Goal: Task Accomplishment & Management: Manage account settings

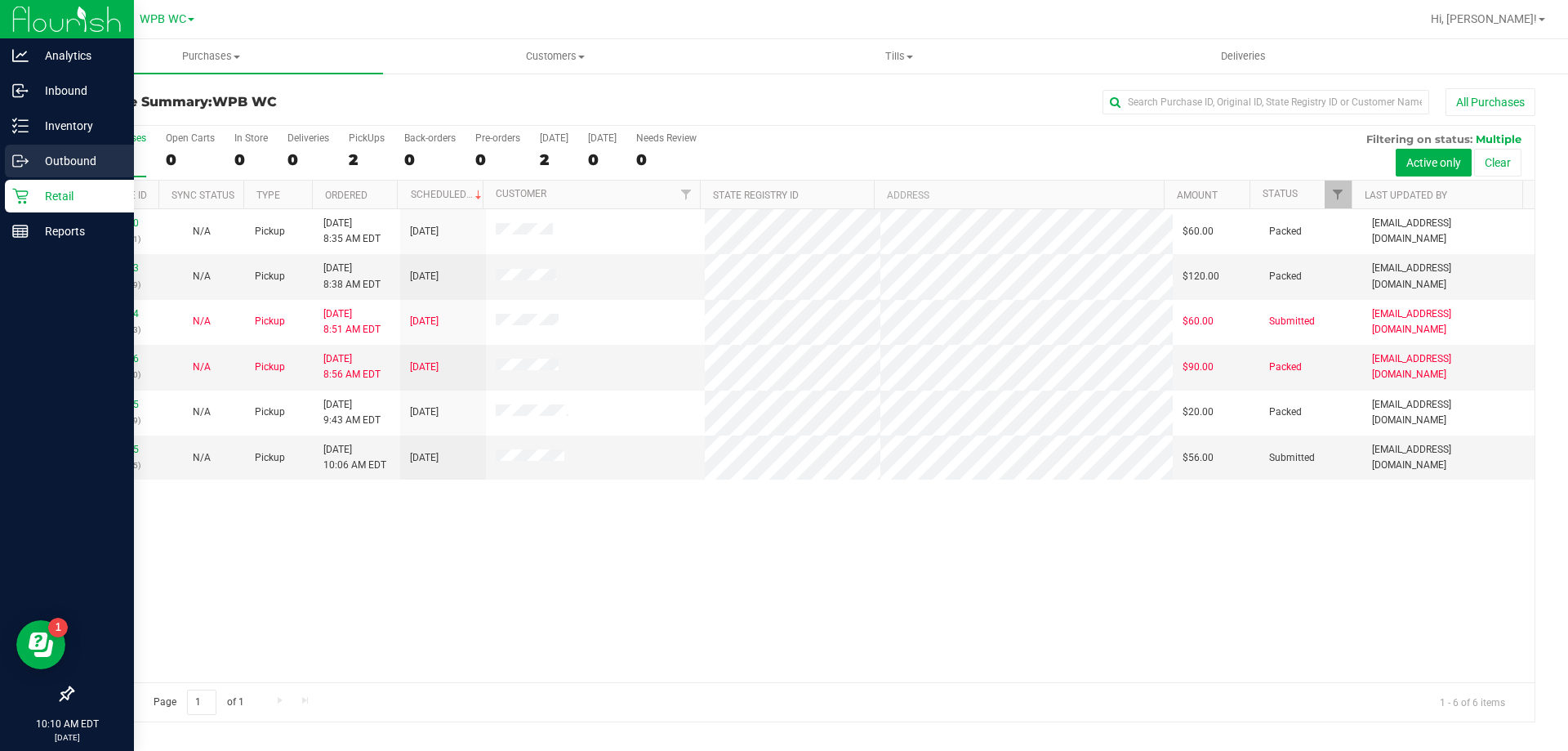
click at [67, 161] on p "Outbound" at bounding box center [77, 161] width 98 height 20
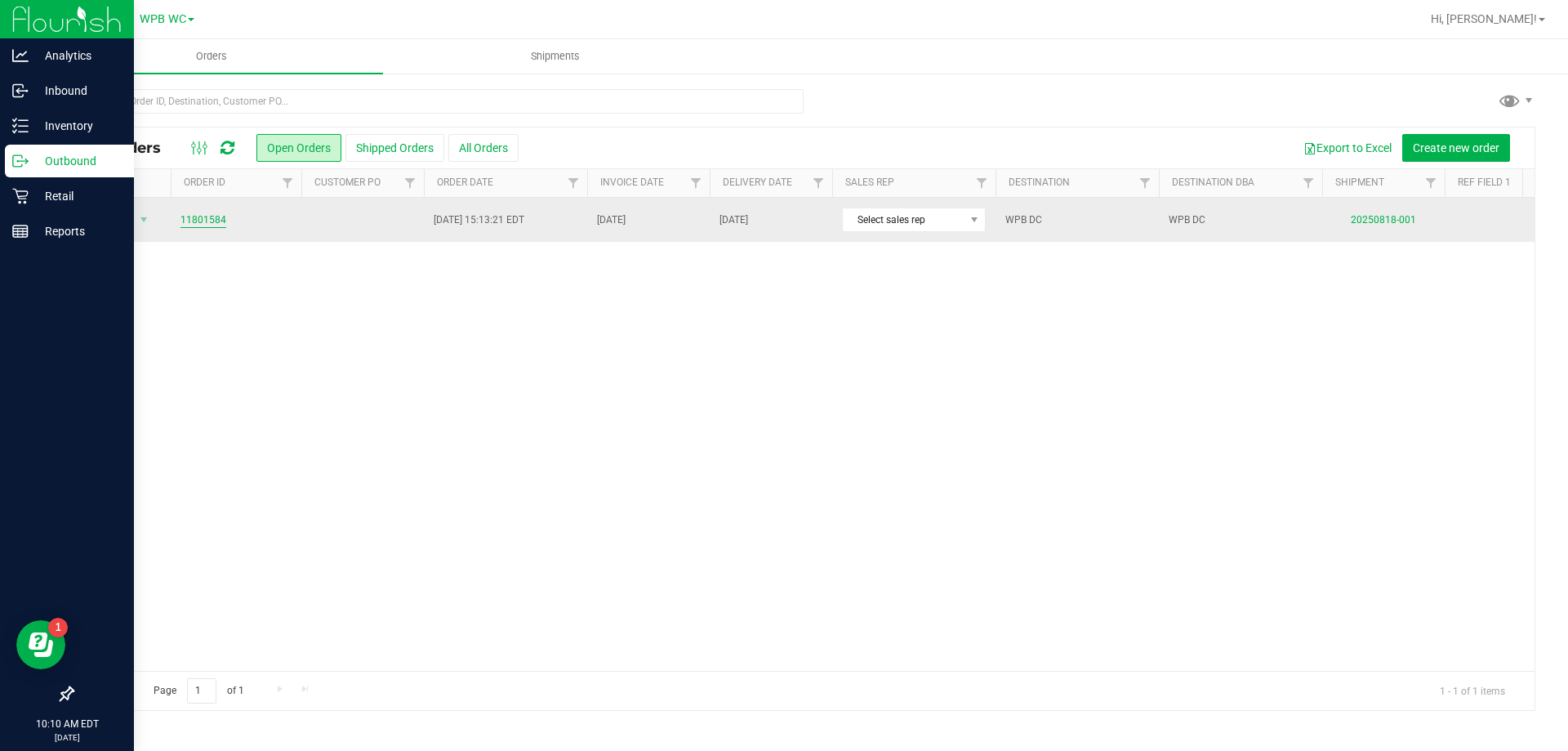
click at [202, 217] on link "11801584" at bounding box center [203, 220] width 46 height 15
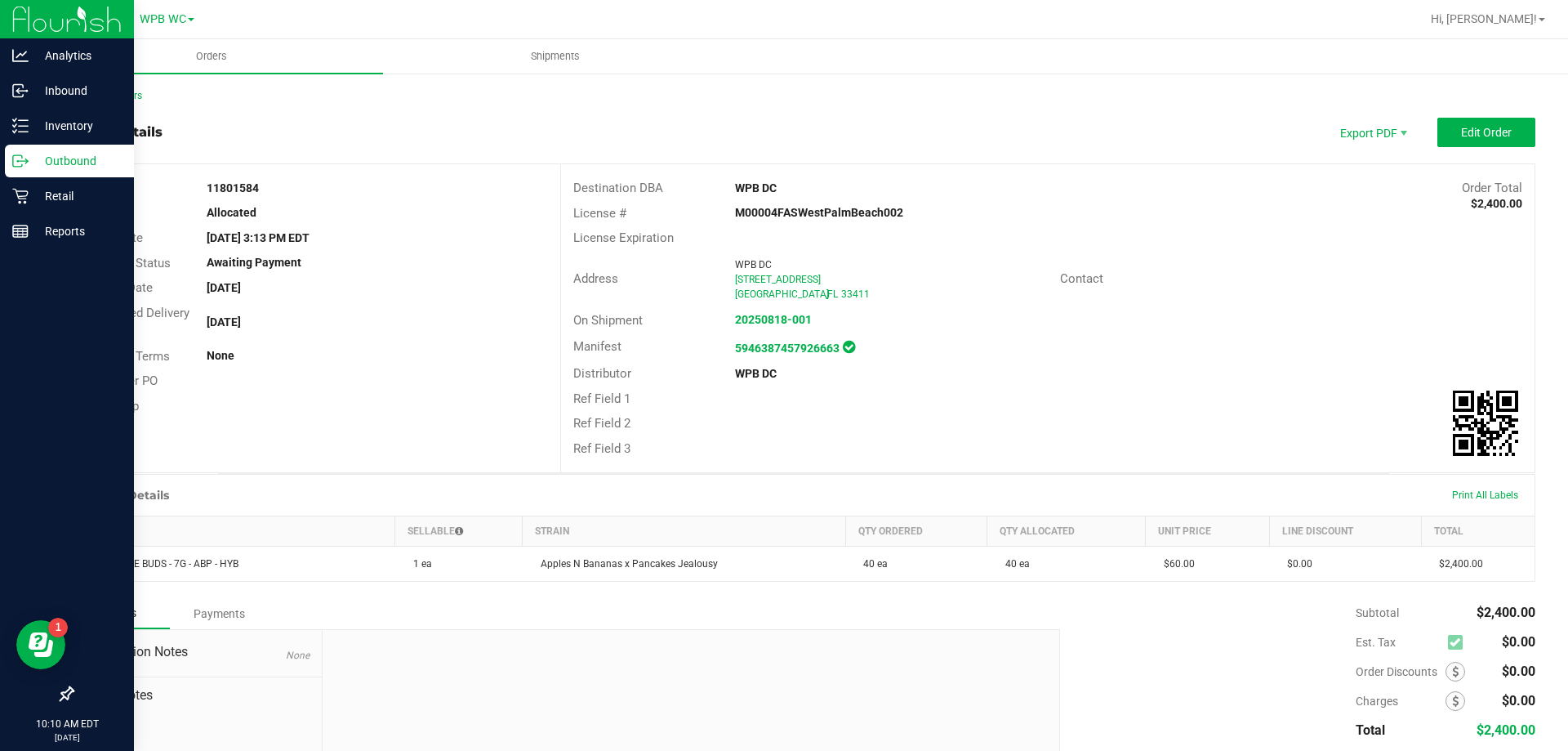
click at [59, 170] on p "Outbound" at bounding box center [77, 161] width 98 height 20
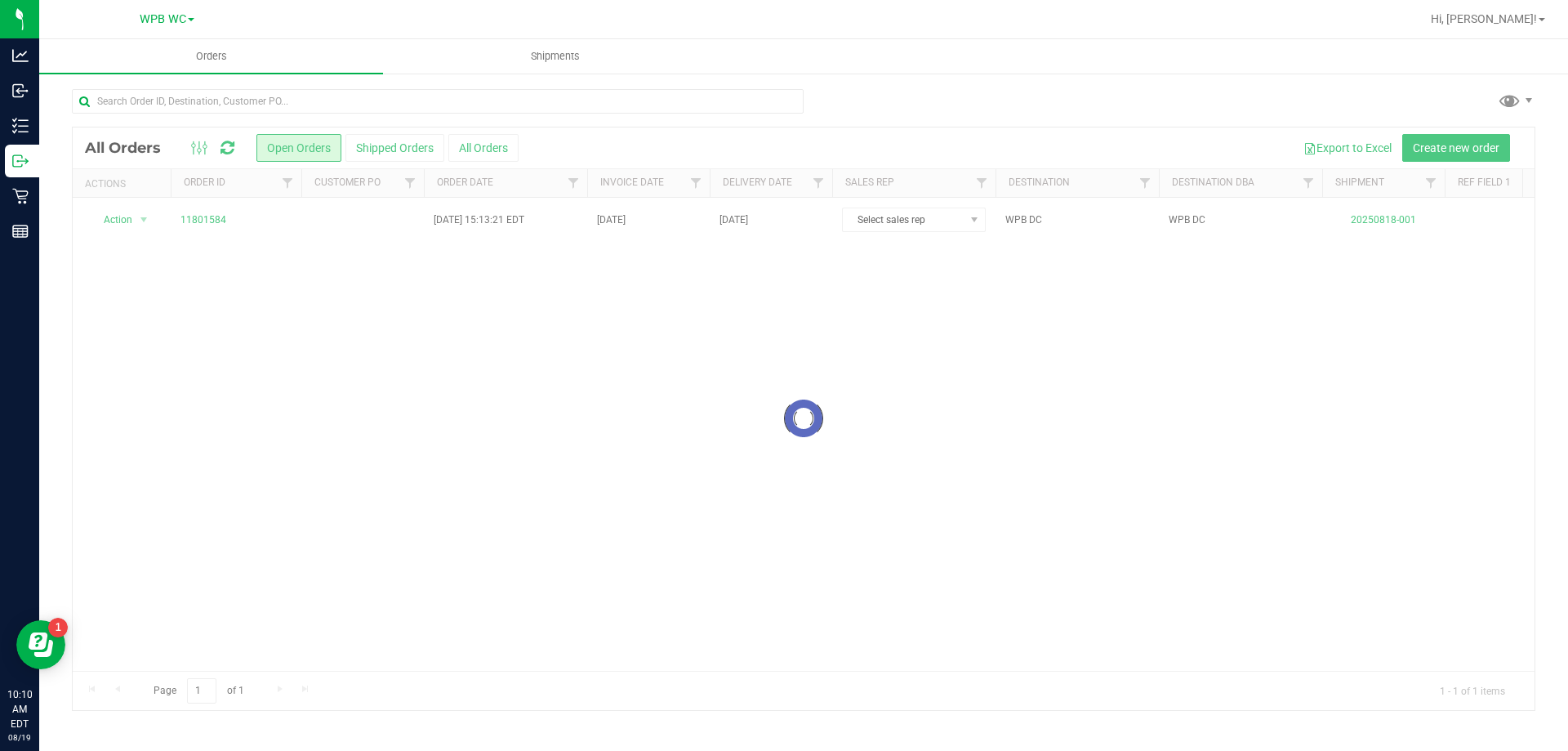
click at [138, 219] on div at bounding box center [804, 418] width 1462 height 582
click at [139, 219] on span "select" at bounding box center [144, 220] width 13 height 13
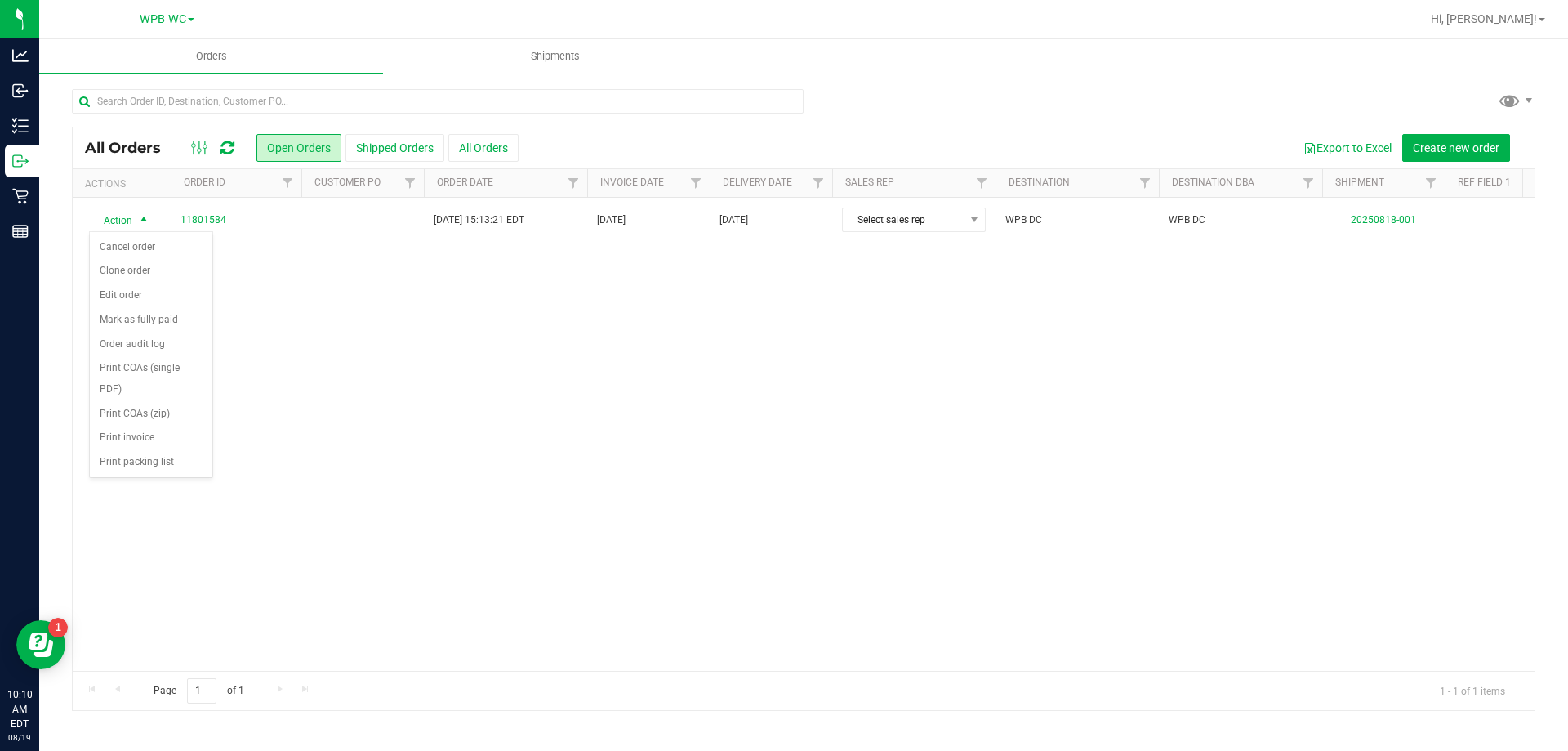
click at [337, 288] on div "Action Action Cancel order Clone order Edit order Mark as fully paid Order audi…" at bounding box center [804, 434] width 1462 height 473
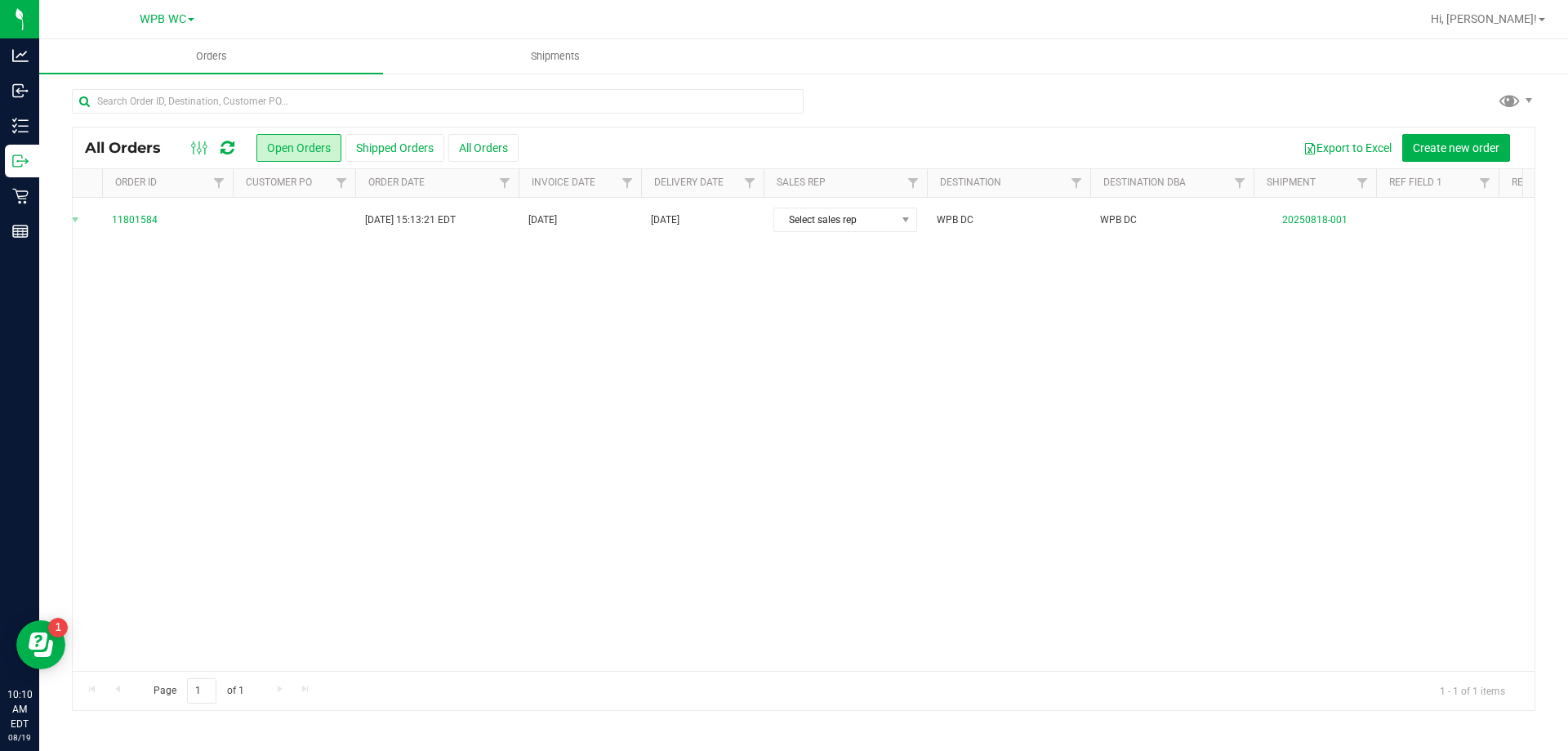
scroll to position [0, 910]
drag, startPoint x: 556, startPoint y: 288, endPoint x: 811, endPoint y: 292, distance: 255.0
drag, startPoint x: 458, startPoint y: 279, endPoint x: 257, endPoint y: 300, distance: 202.1
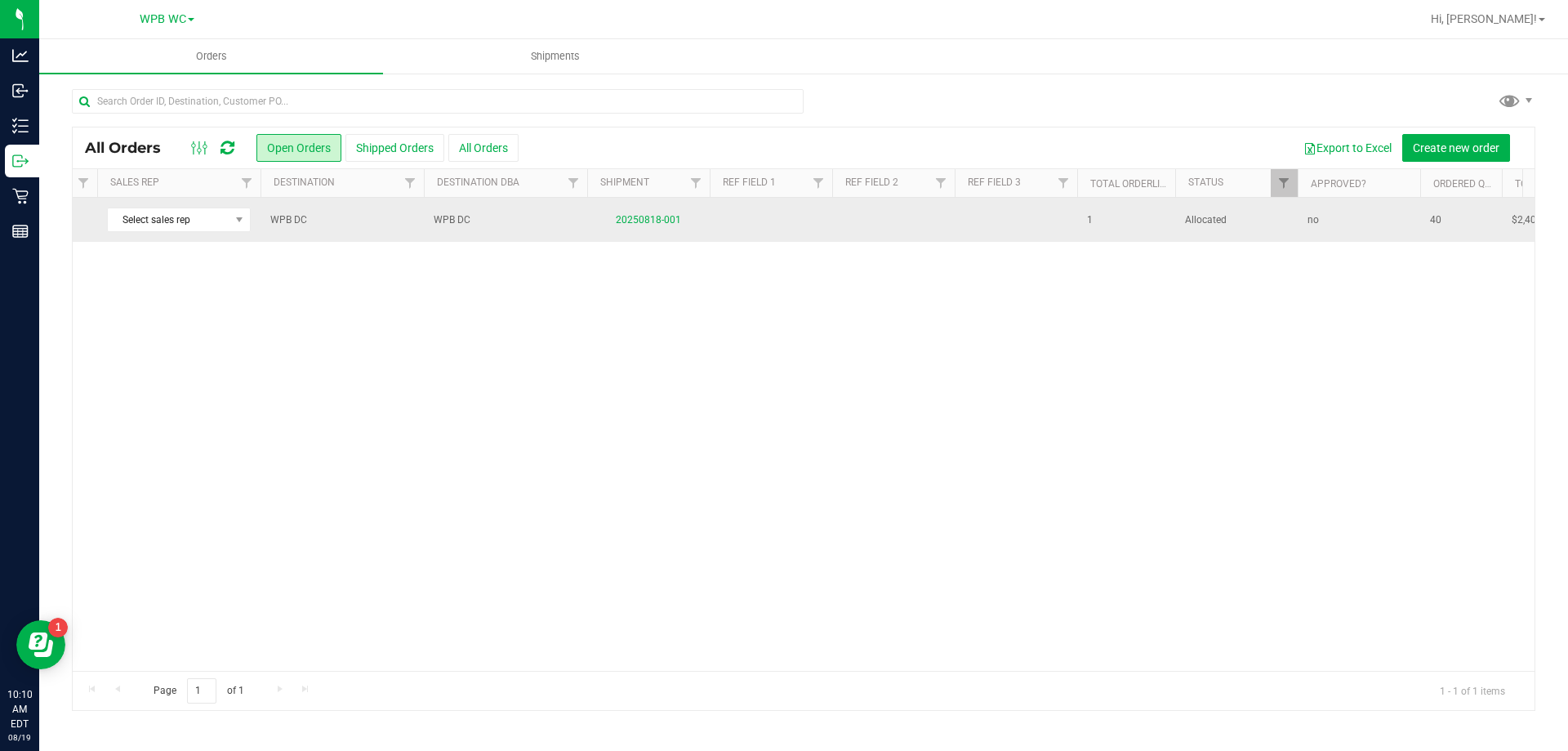
click at [685, 213] on td "20250818-001" at bounding box center [649, 220] width 122 height 44
click at [651, 221] on link "20250818-001" at bounding box center [649, 220] width 66 height 12
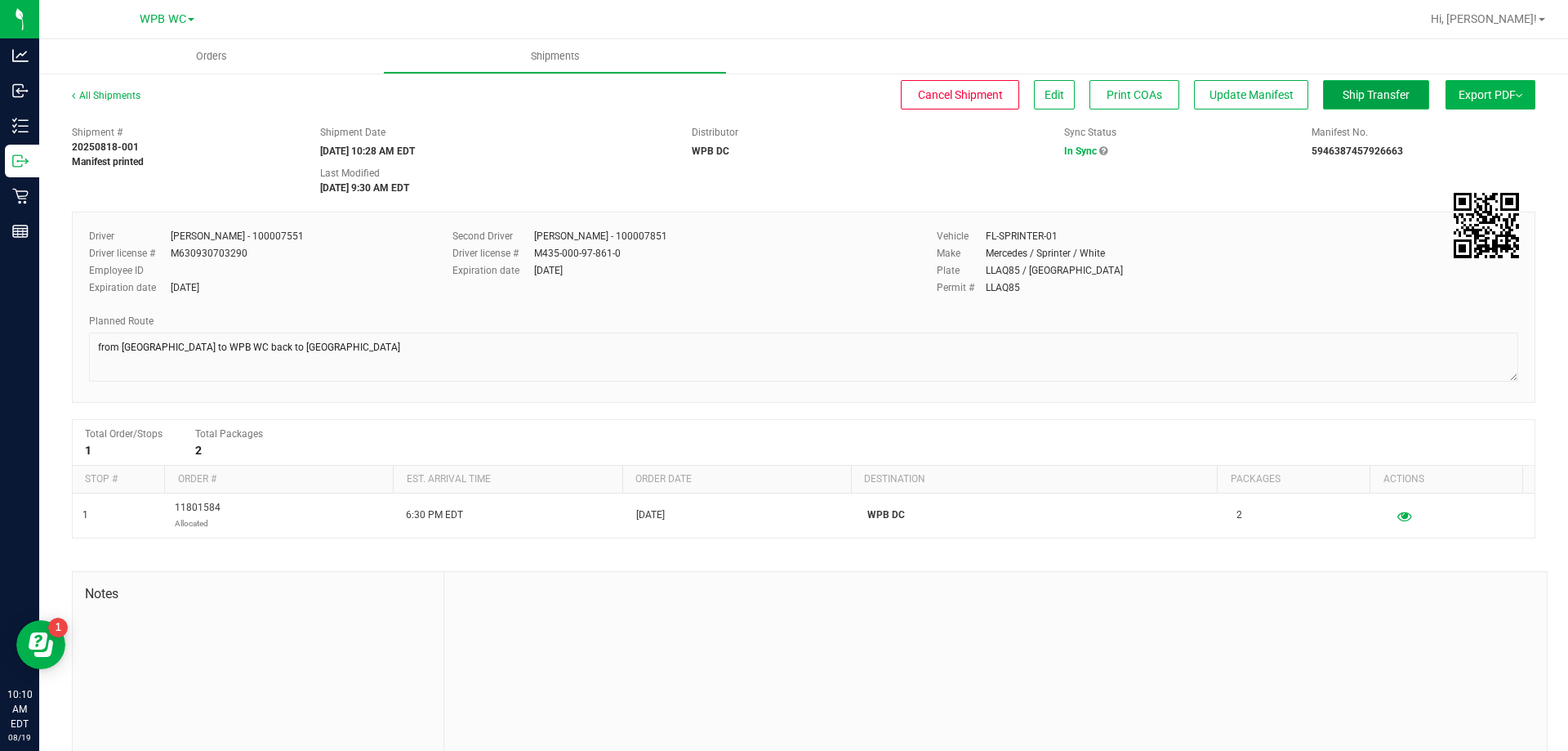
click at [1360, 92] on span "Ship Transfer" at bounding box center [1377, 95] width 67 height 13
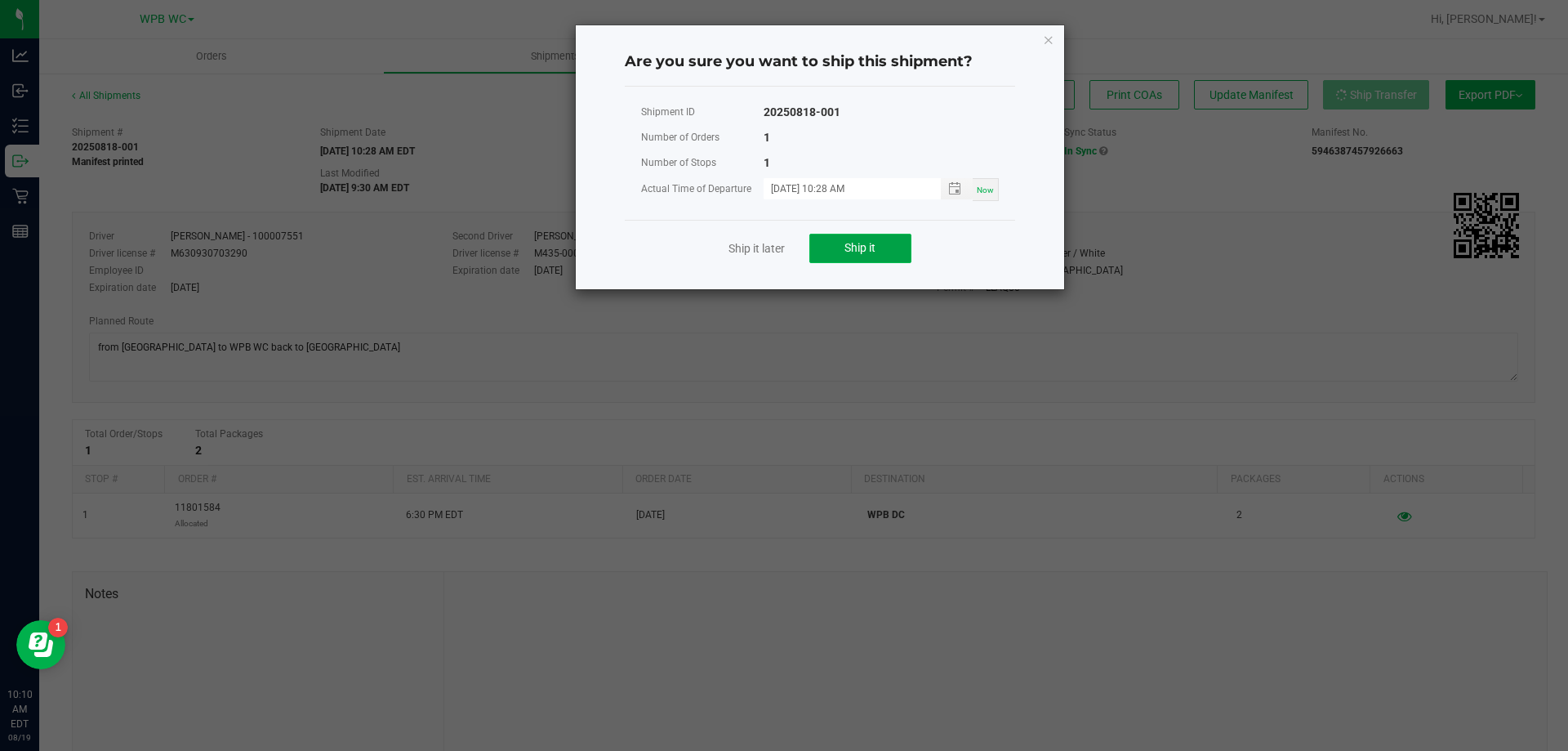
click at [847, 251] on span "Ship it" at bounding box center [860, 247] width 31 height 13
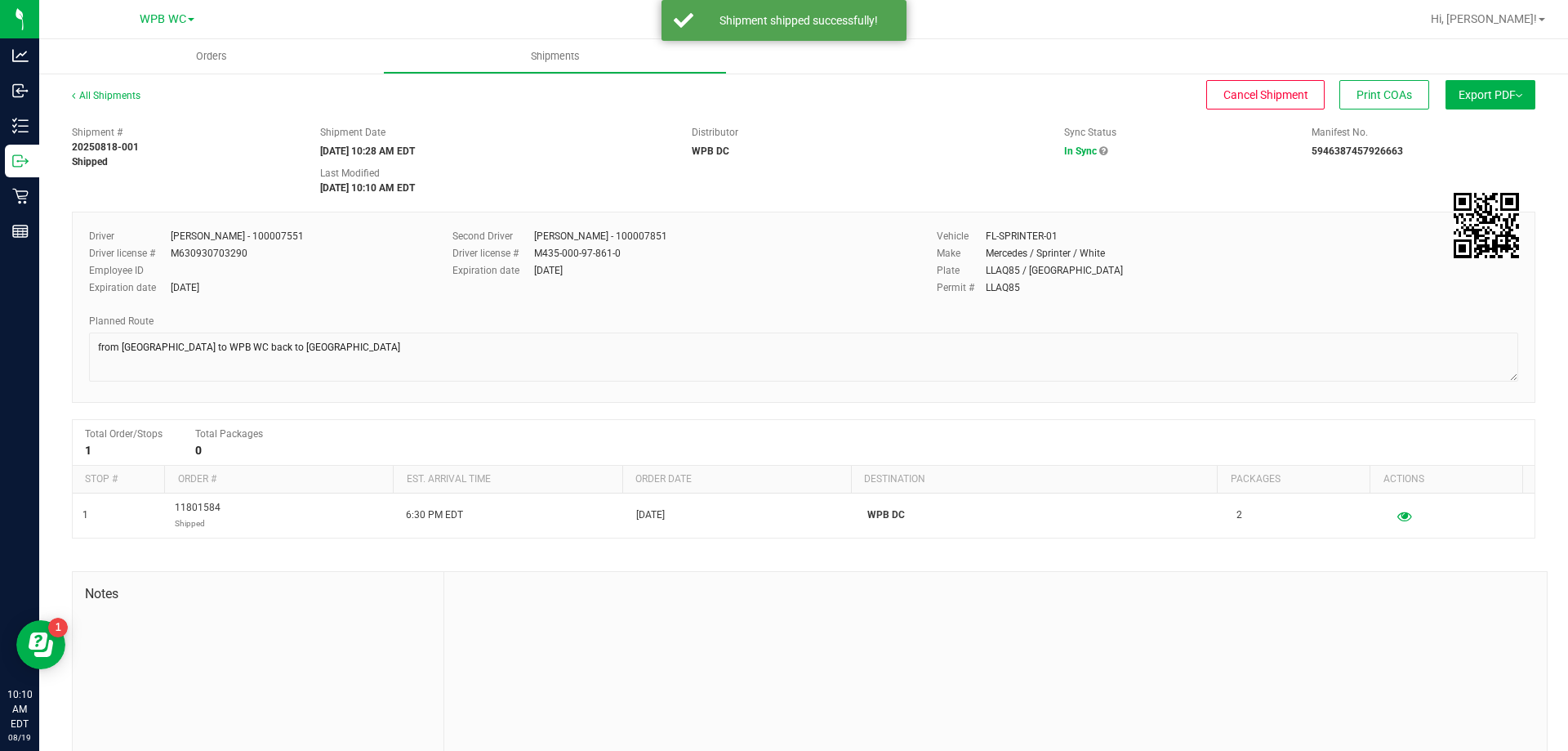
click at [862, 205] on div "Shipment # 20250818-001 Shipped Shipment Date [DATE] 10:28 AM EDT Distributor W…" at bounding box center [804, 455] width 1463 height 674
click at [1298, 279] on div "Vehicle FL-SPRINTER-01 Make Mercedes / Sprinter / White Plate LLAQ85 / [GEOGRAP…" at bounding box center [1227, 262] width 606 height 68
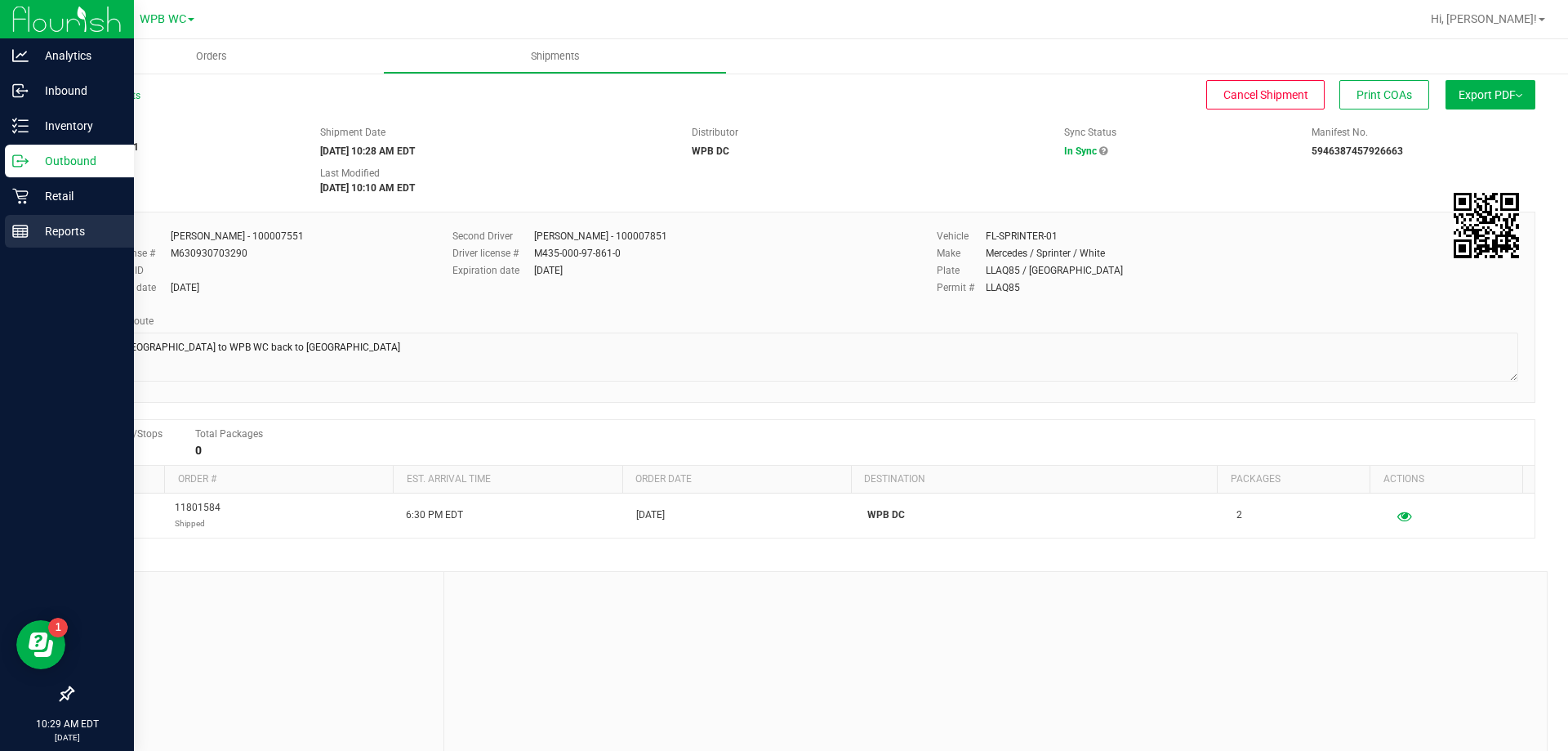
click at [56, 222] on p "Reports" at bounding box center [77, 231] width 98 height 20
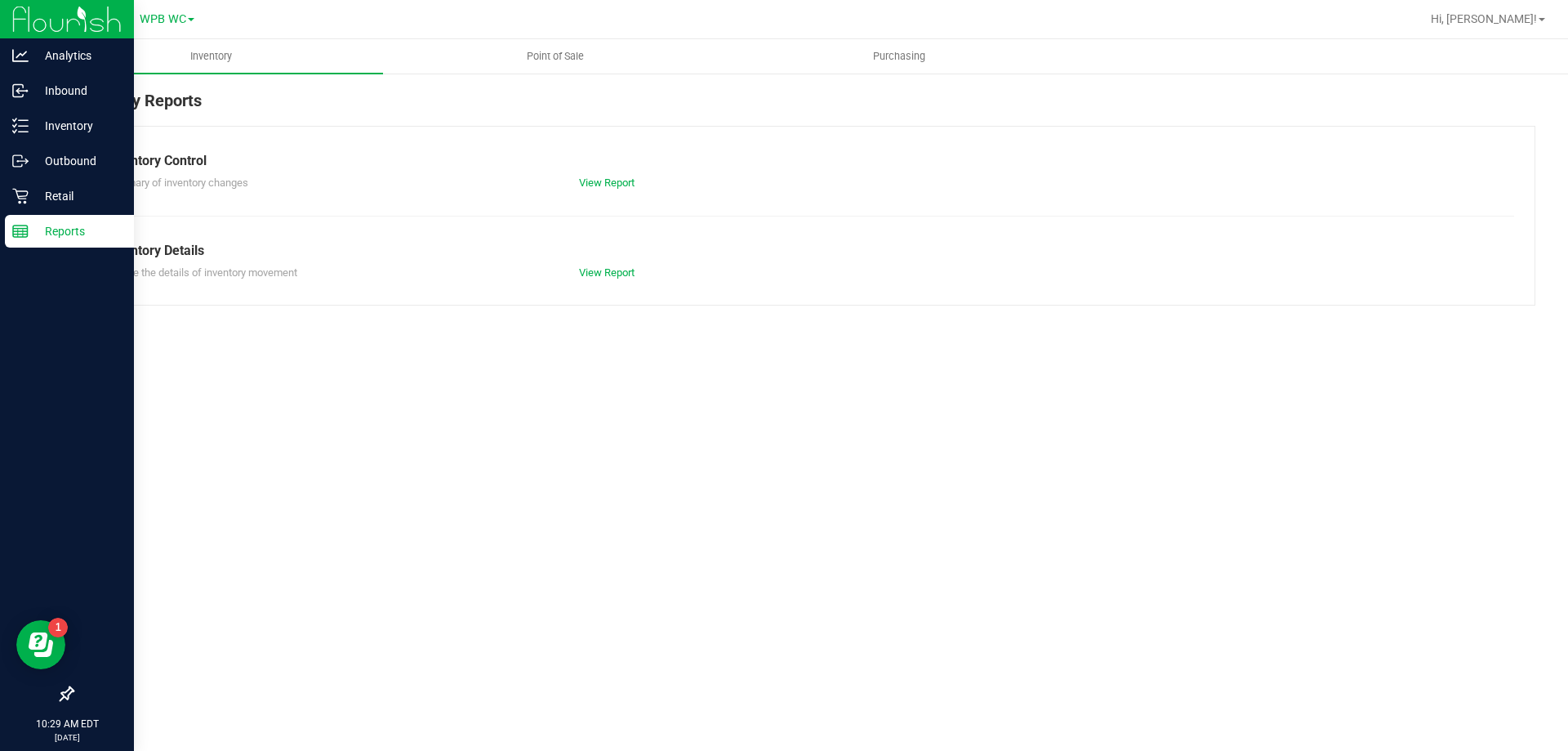
click at [562, 81] on div "Inventory Reports Inventory Control Summary of inventory changes View Report In…" at bounding box center [804, 197] width 1529 height 250
click at [564, 55] on span "Point of Sale" at bounding box center [555, 57] width 101 height 15
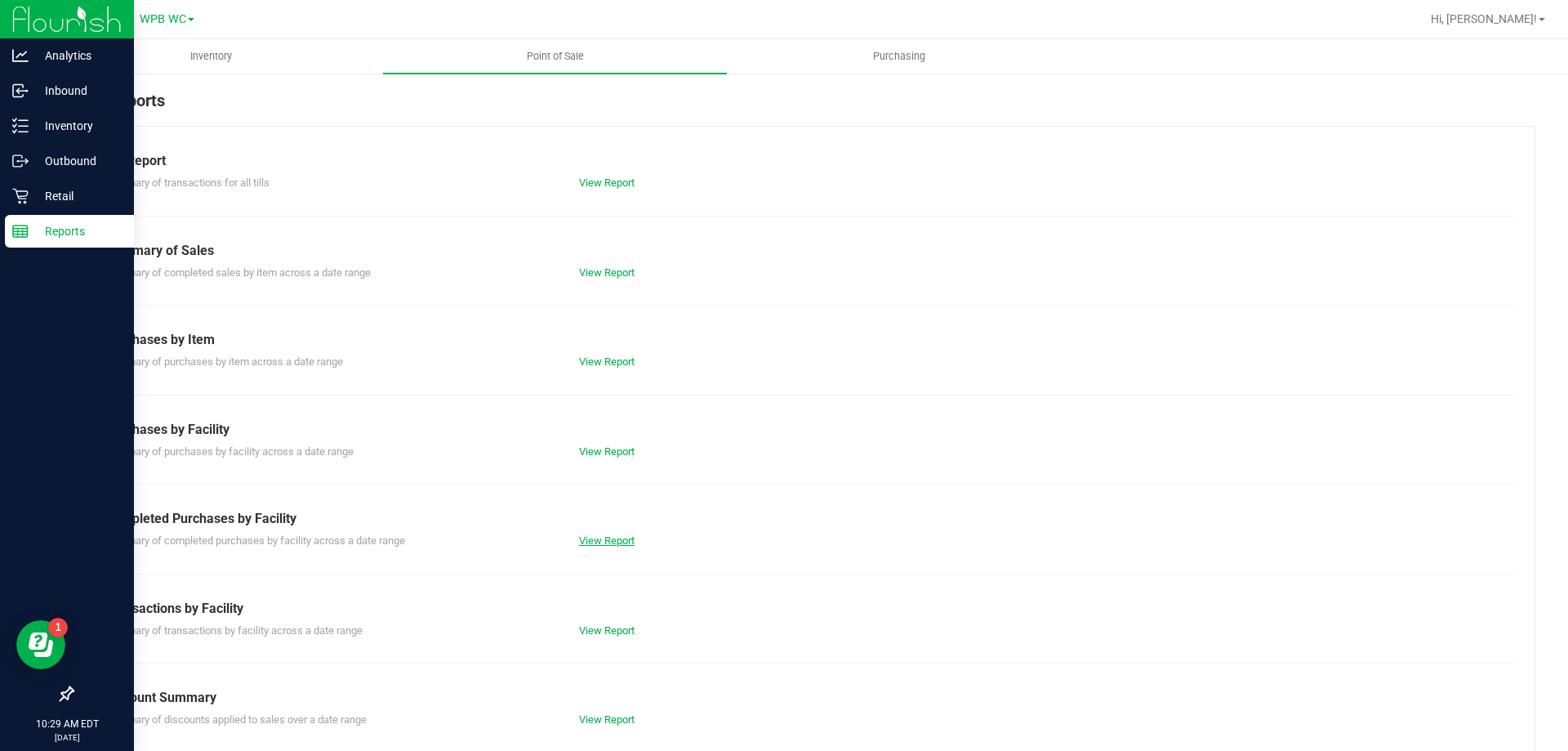
click at [615, 539] on link "View Report" at bounding box center [607, 540] width 56 height 12
